Goal: Navigation & Orientation: Go to known website

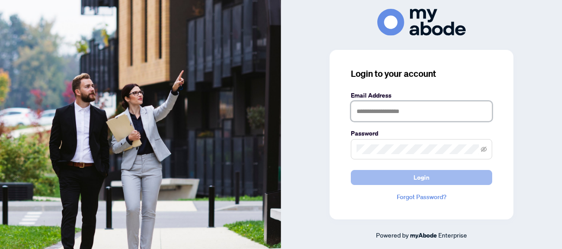
type input "**********"
click at [416, 174] on span "Login" at bounding box center [422, 178] width 16 height 14
